Goal: Information Seeking & Learning: Understand process/instructions

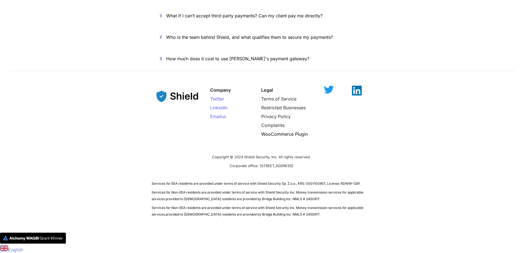
scroll to position [2138, 0]
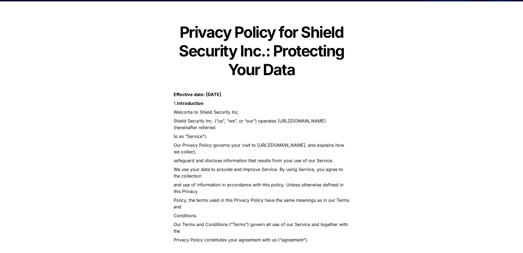
scroll to position [27, 0]
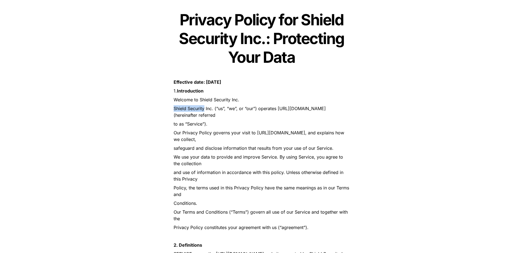
drag, startPoint x: 178, startPoint y: 154, endPoint x: 205, endPoint y: 152, distance: 26.4
click at [205, 119] on p "Shield Security Inc. (“us”, “we”, or “our”) operates https://getshield.xyz (her…" at bounding box center [261, 111] width 192 height 15
copy span "Shield Security"
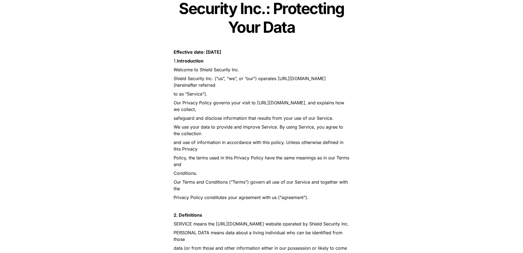
scroll to position [0, 0]
